Goal: Task Accomplishment & Management: Use online tool/utility

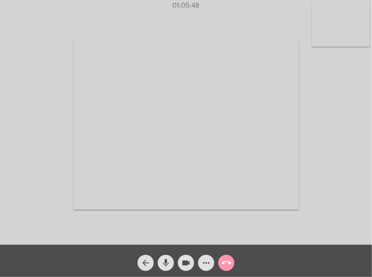
click at [226, 265] on mat-icon "call_end" at bounding box center [226, 263] width 10 height 10
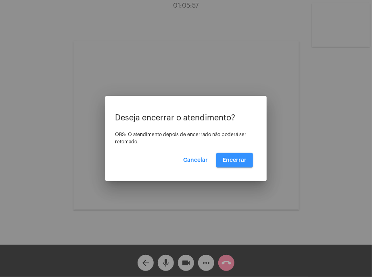
click at [235, 165] on button "Encerrar" at bounding box center [234, 160] width 37 height 15
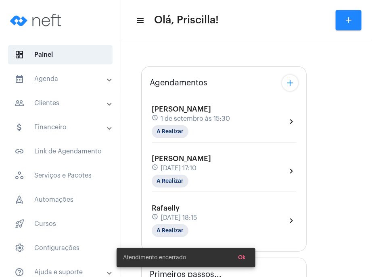
type input "[URL][DOMAIN_NAME]"
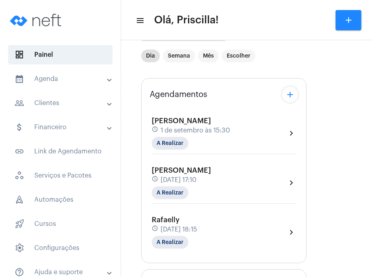
scroll to position [65, 0]
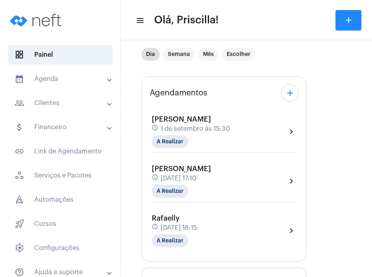
click at [193, 221] on div "Rafaelly schedule [DATE] 18:15 A Realizar" at bounding box center [174, 231] width 45 height 33
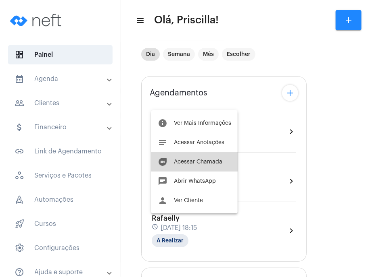
click at [198, 159] on span "Acessar Chamada" at bounding box center [198, 162] width 48 height 6
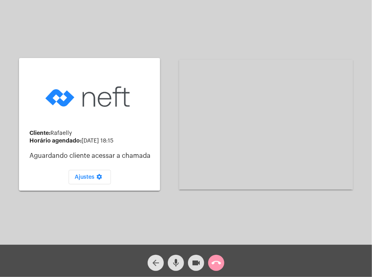
click at [151, 270] on span "arrow_back" at bounding box center [156, 263] width 10 height 16
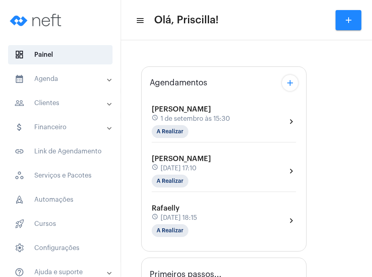
type input "[URL][DOMAIN_NAME]"
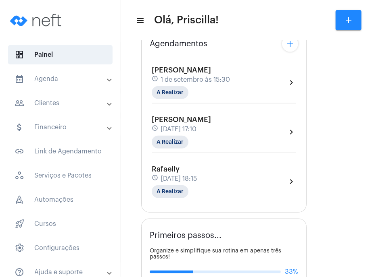
scroll to position [142, 0]
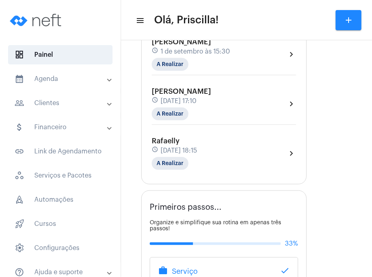
click at [246, 151] on div "Rafaelly schedule [DATE] 18:15 A Realizar chevron_right" at bounding box center [224, 153] width 144 height 33
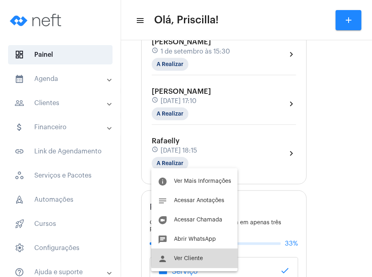
click at [219, 251] on button "person Ver Cliente" at bounding box center [194, 258] width 86 height 19
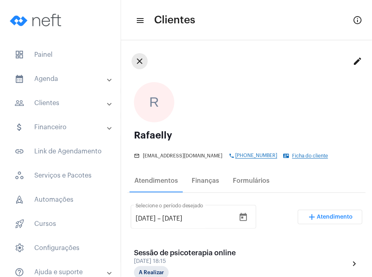
click at [140, 61] on mat-icon "close" at bounding box center [140, 61] width 10 height 10
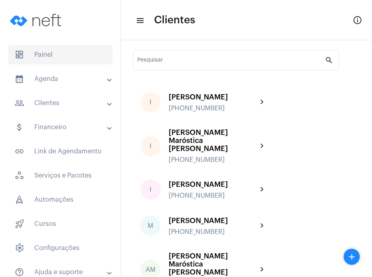
click at [70, 57] on span "dashboard Painel" at bounding box center [60, 54] width 104 height 19
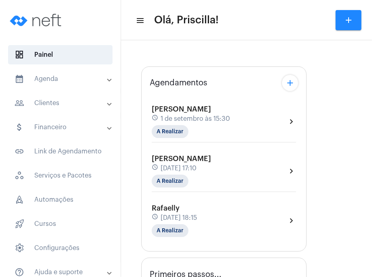
type input "[URL][DOMAIN_NAME]"
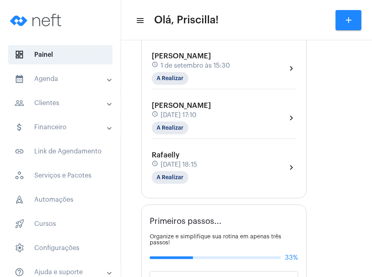
scroll to position [138, 0]
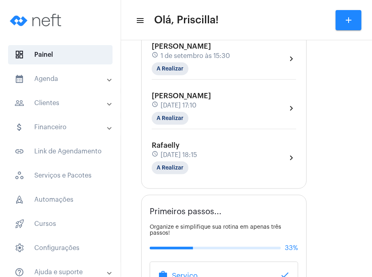
click at [252, 159] on div "Rafaelly schedule [DATE] 18:15 A Realizar chevron_right" at bounding box center [224, 158] width 144 height 33
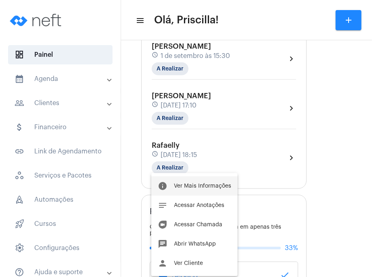
click at [225, 179] on button "info Ver Mais Informações" at bounding box center [194, 186] width 86 height 19
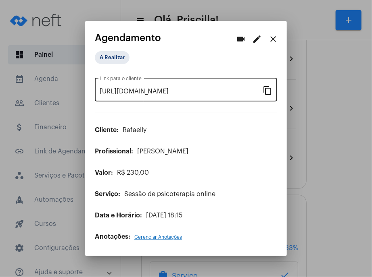
click at [271, 96] on div "[URL][DOMAIN_NAME] Link para o cliente content_copy" at bounding box center [186, 88] width 182 height 25
click at [197, 96] on div "[URL][DOMAIN_NAME] Link para o cliente" at bounding box center [181, 88] width 163 height 25
click at [268, 90] on mat-icon "content_copy" at bounding box center [268, 90] width 10 height 10
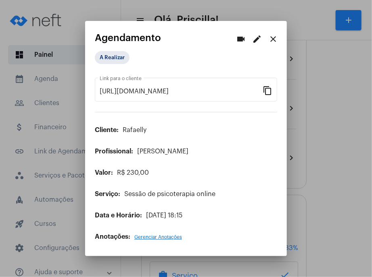
click at [192, 54] on div "A Realizar" at bounding box center [186, 59] width 182 height 17
click at [274, 43] on mat-icon "close" at bounding box center [273, 39] width 10 height 10
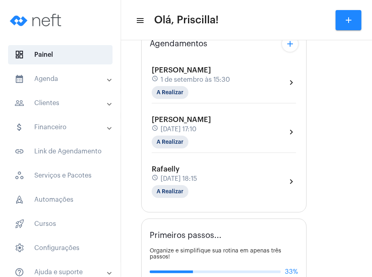
scroll to position [118, 0]
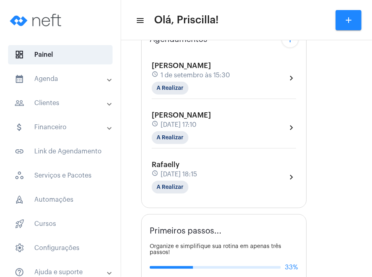
click at [229, 164] on div "Rafaelly schedule [DATE] 18:15 A Realizar chevron_right" at bounding box center [224, 177] width 144 height 33
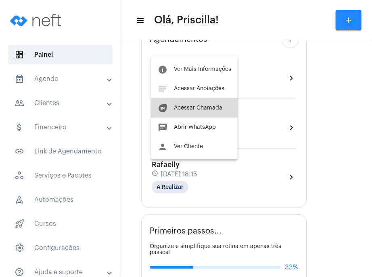
click at [205, 113] on button "duo [PERSON_NAME]" at bounding box center [194, 107] width 86 height 19
